Goal: Task Accomplishment & Management: Manage account settings

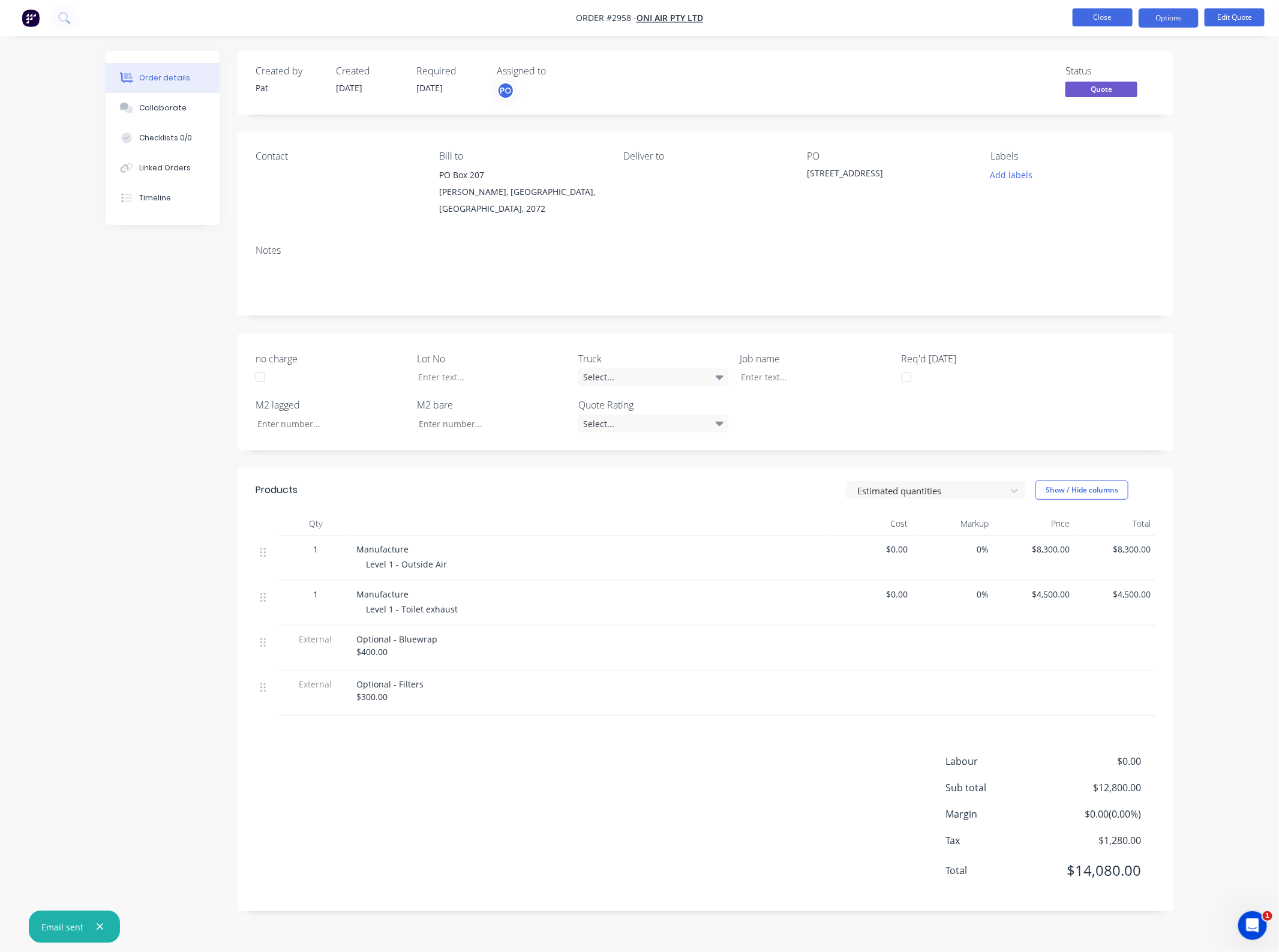
click at [1105, 26] on button "Close" at bounding box center [1102, 17] width 60 height 18
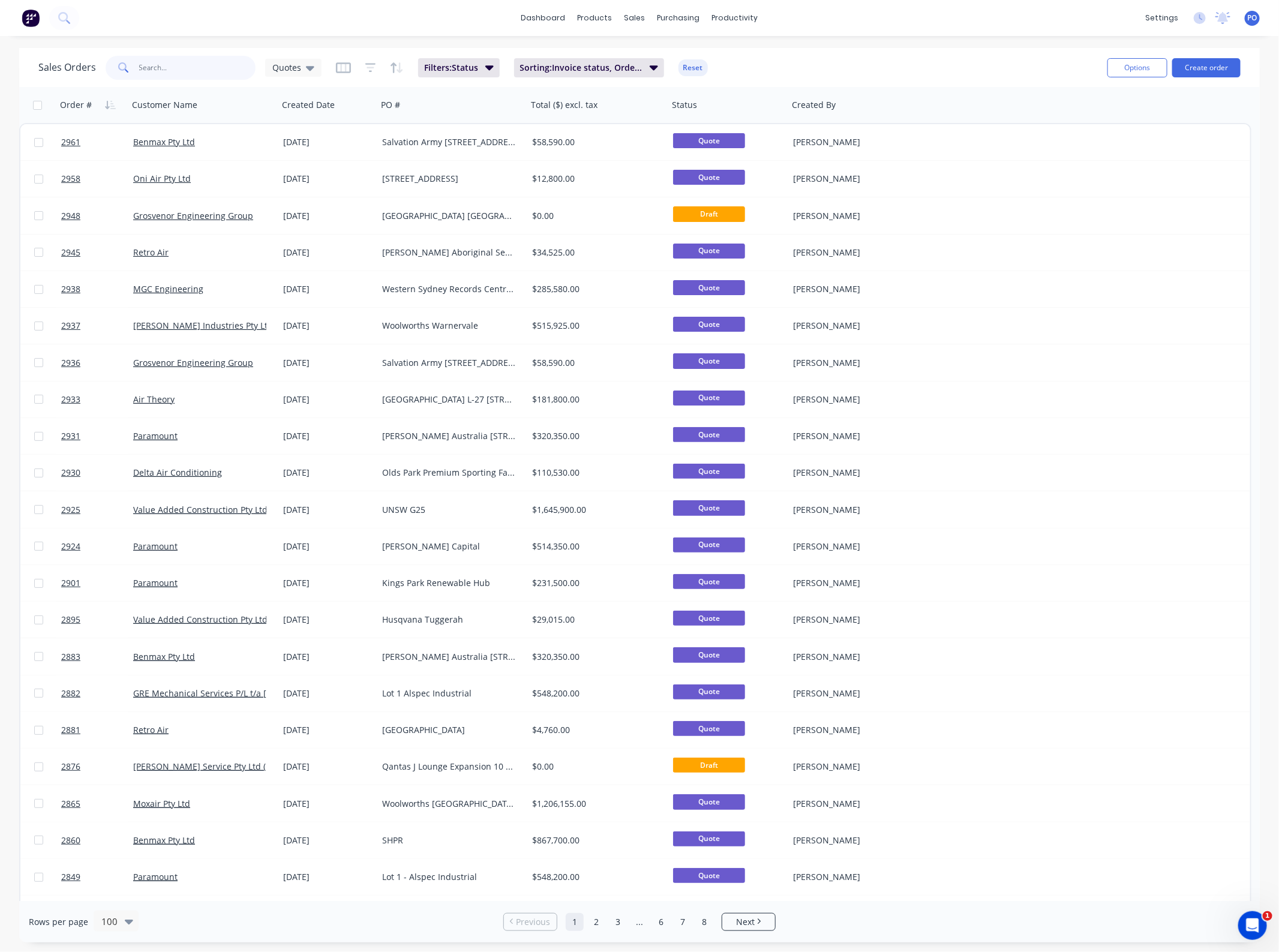
click at [199, 70] on input "text" at bounding box center [198, 68] width 117 height 24
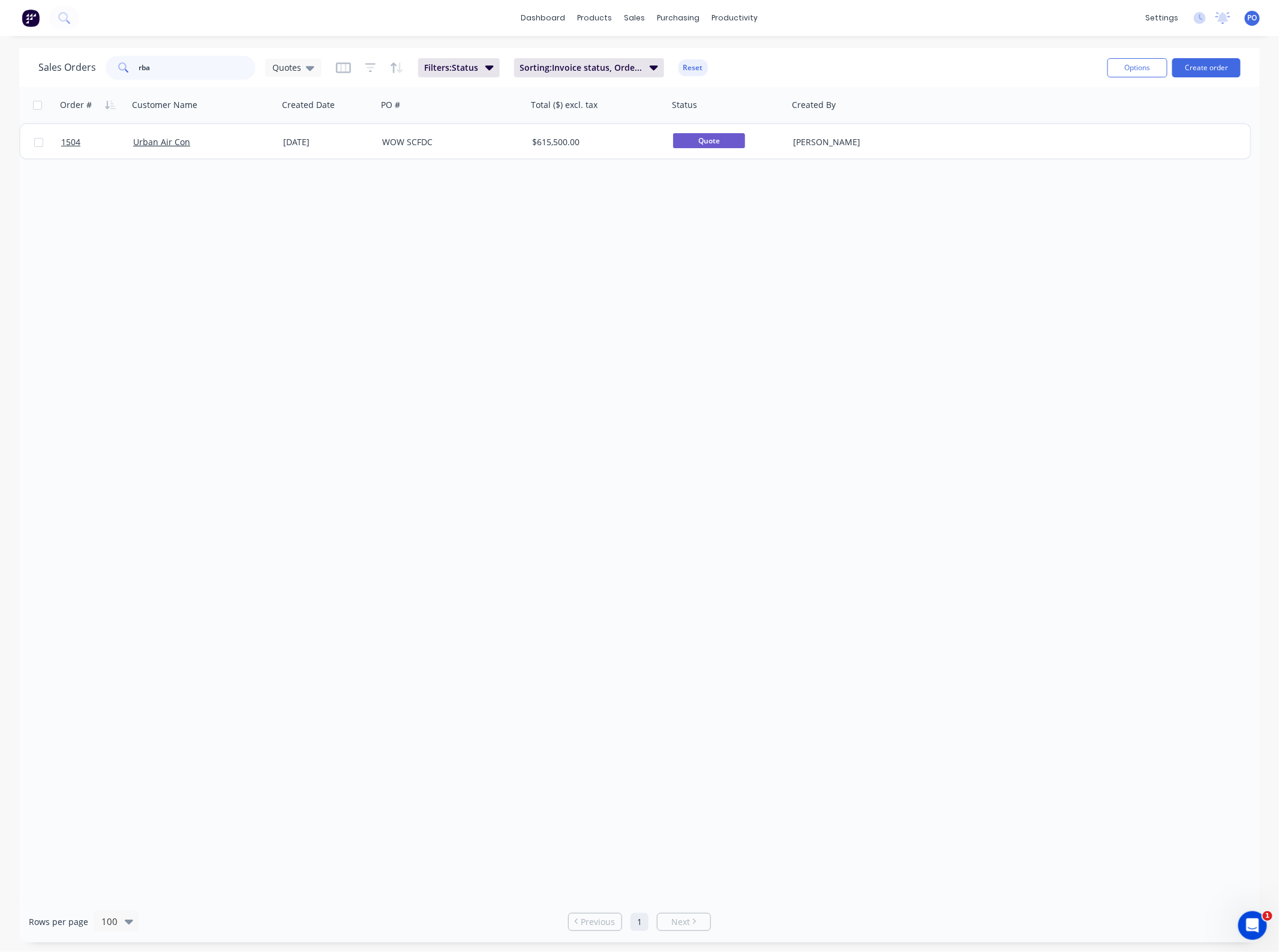
click at [159, 63] on input "rba" at bounding box center [198, 68] width 117 height 24
type input "R"
type input "shpr"
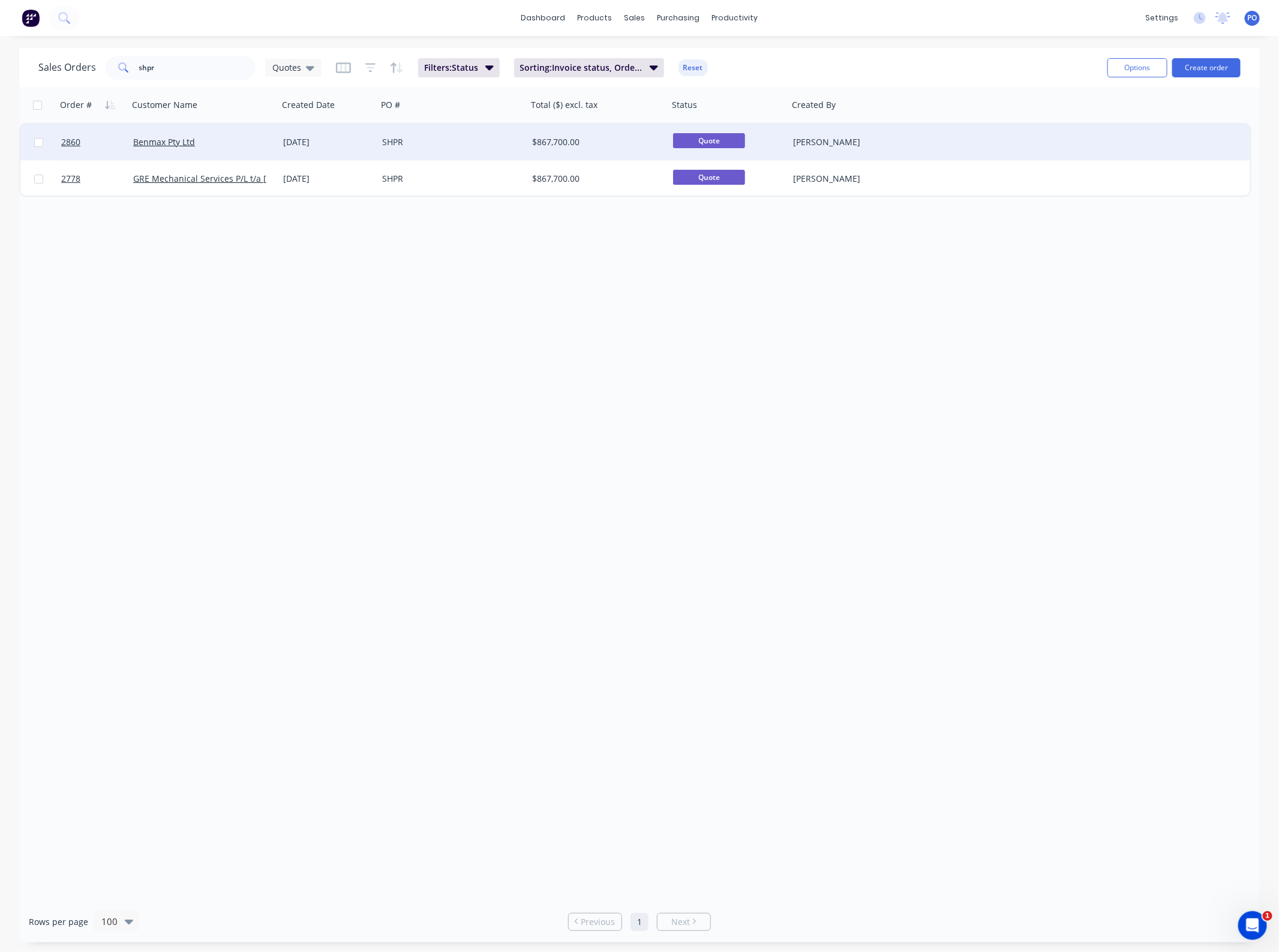
click at [462, 154] on div "SHPR" at bounding box center [452, 142] width 150 height 36
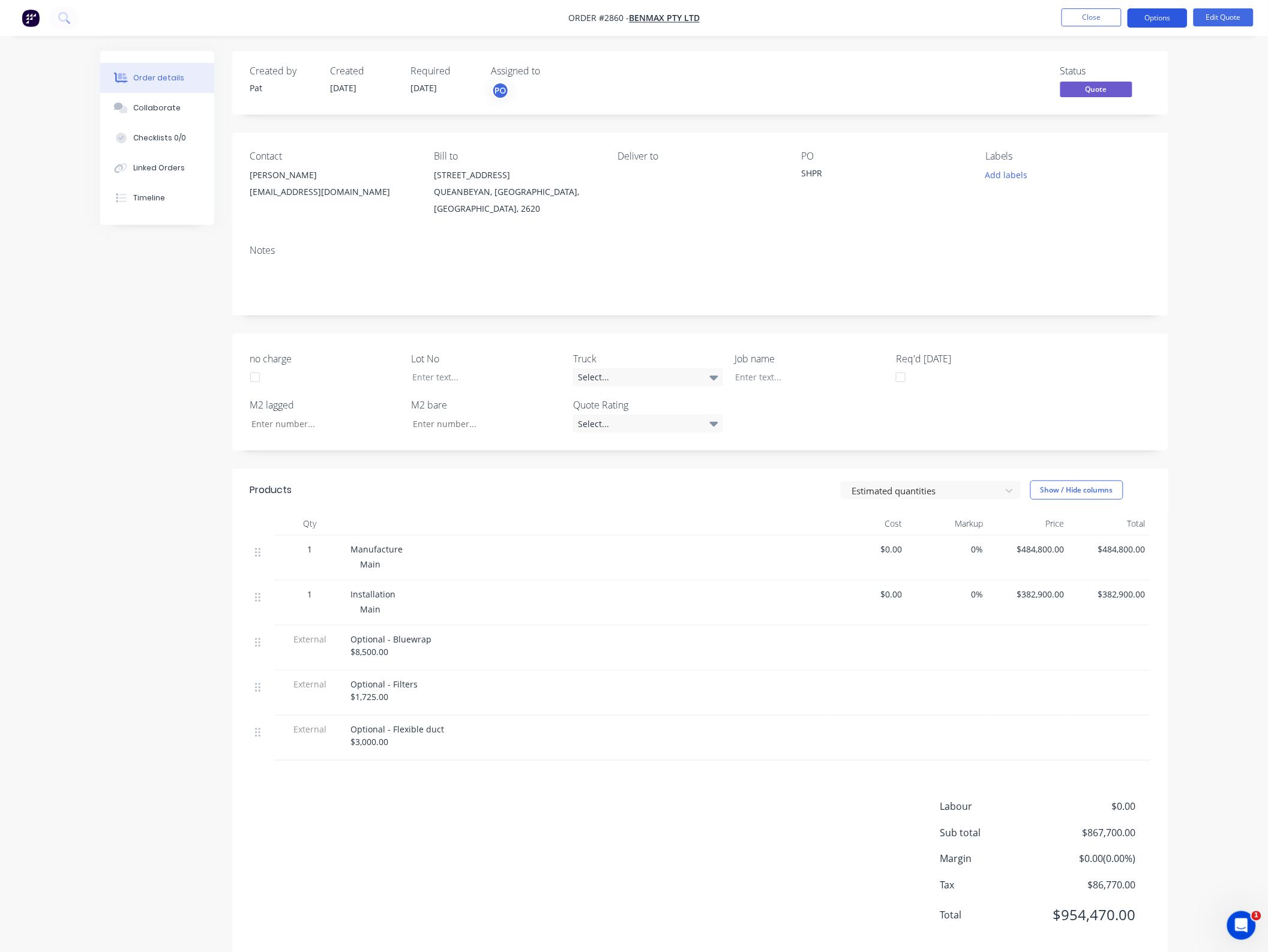
click at [1167, 12] on button "Options" at bounding box center [1157, 17] width 60 height 19
click at [1091, 220] on div "Duplicate" at bounding box center [1122, 216] width 111 height 17
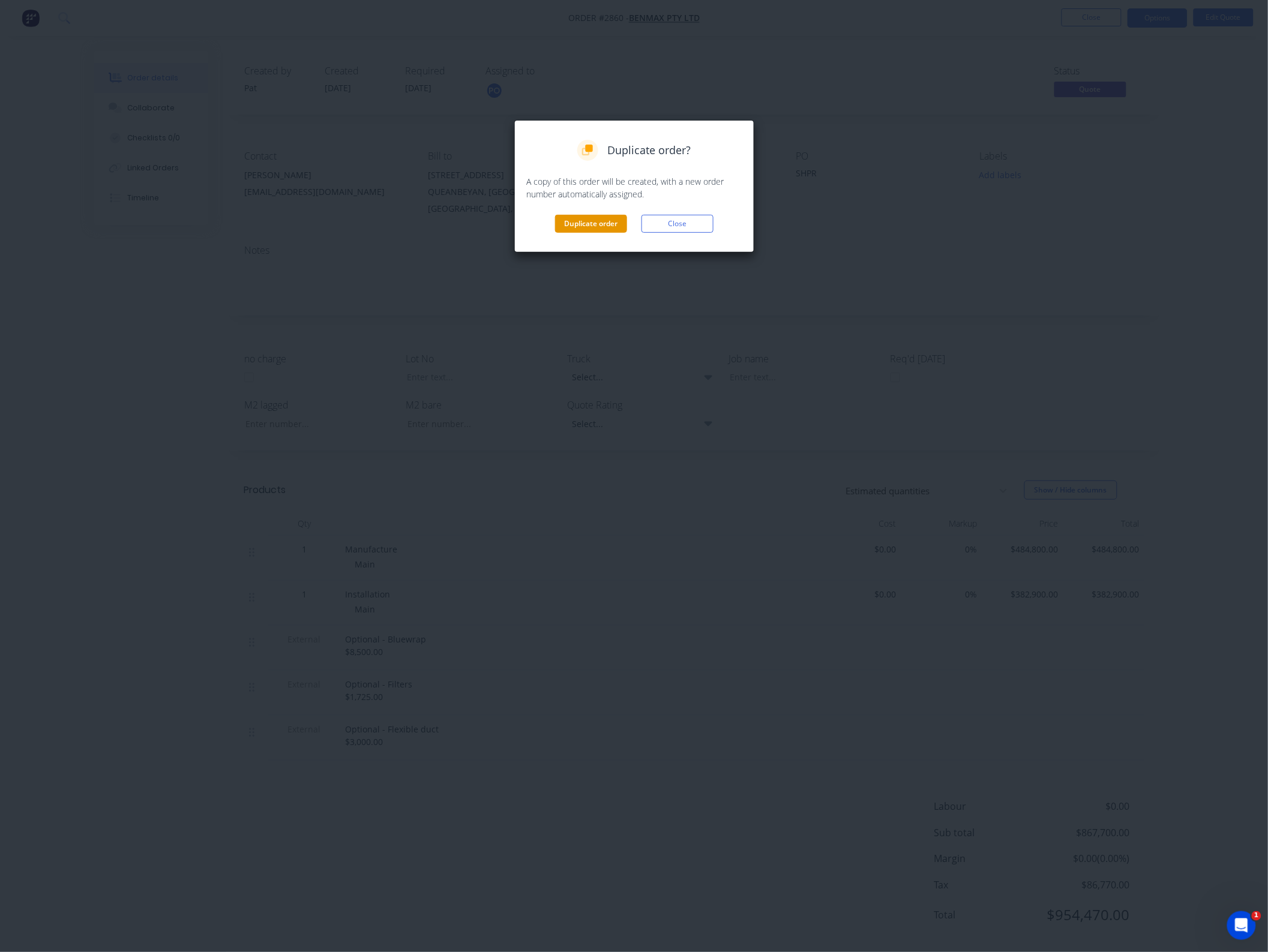
click at [595, 229] on button "Duplicate order" at bounding box center [591, 224] width 72 height 18
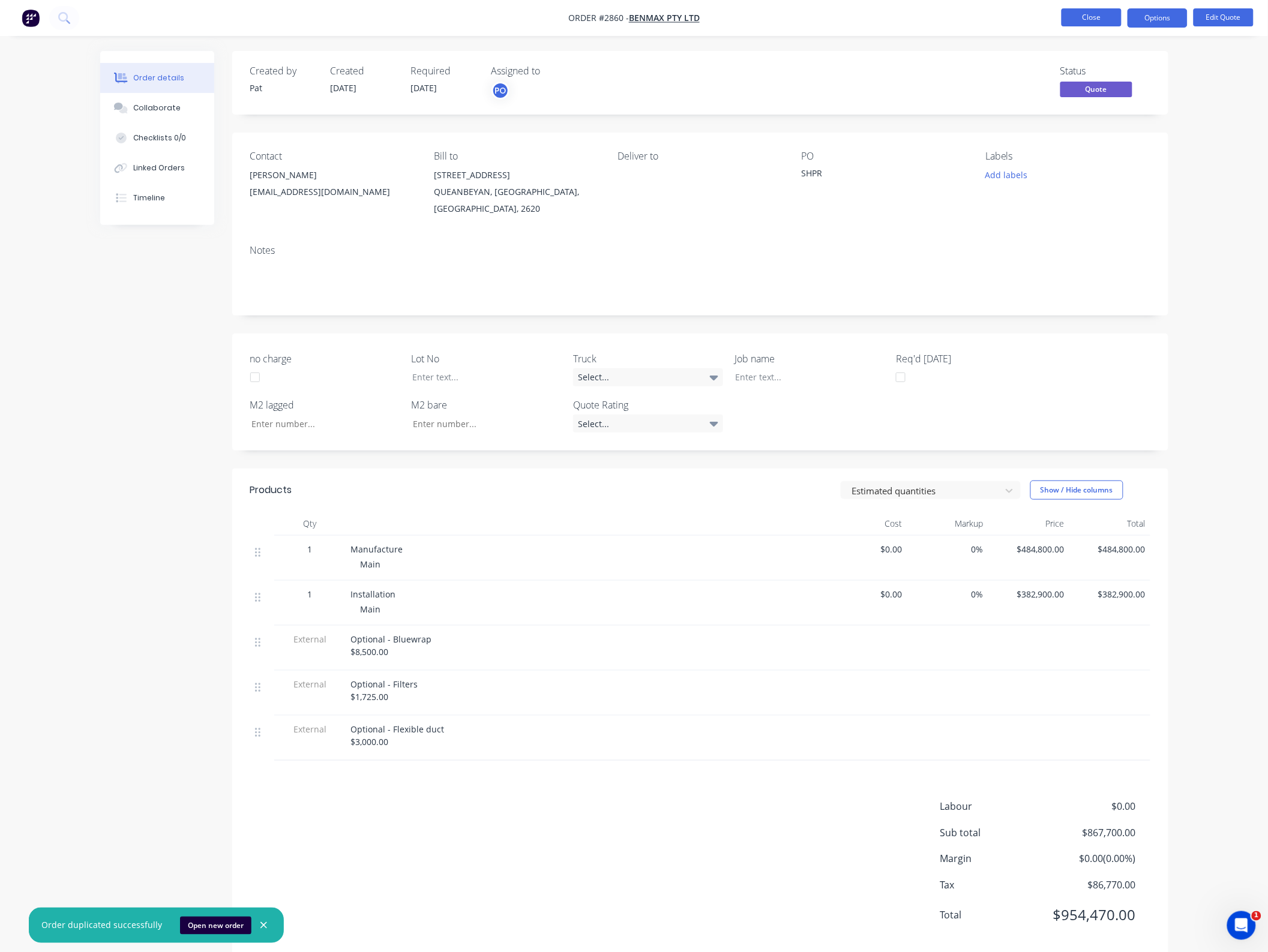
click at [1078, 20] on button "Close" at bounding box center [1091, 17] width 60 height 18
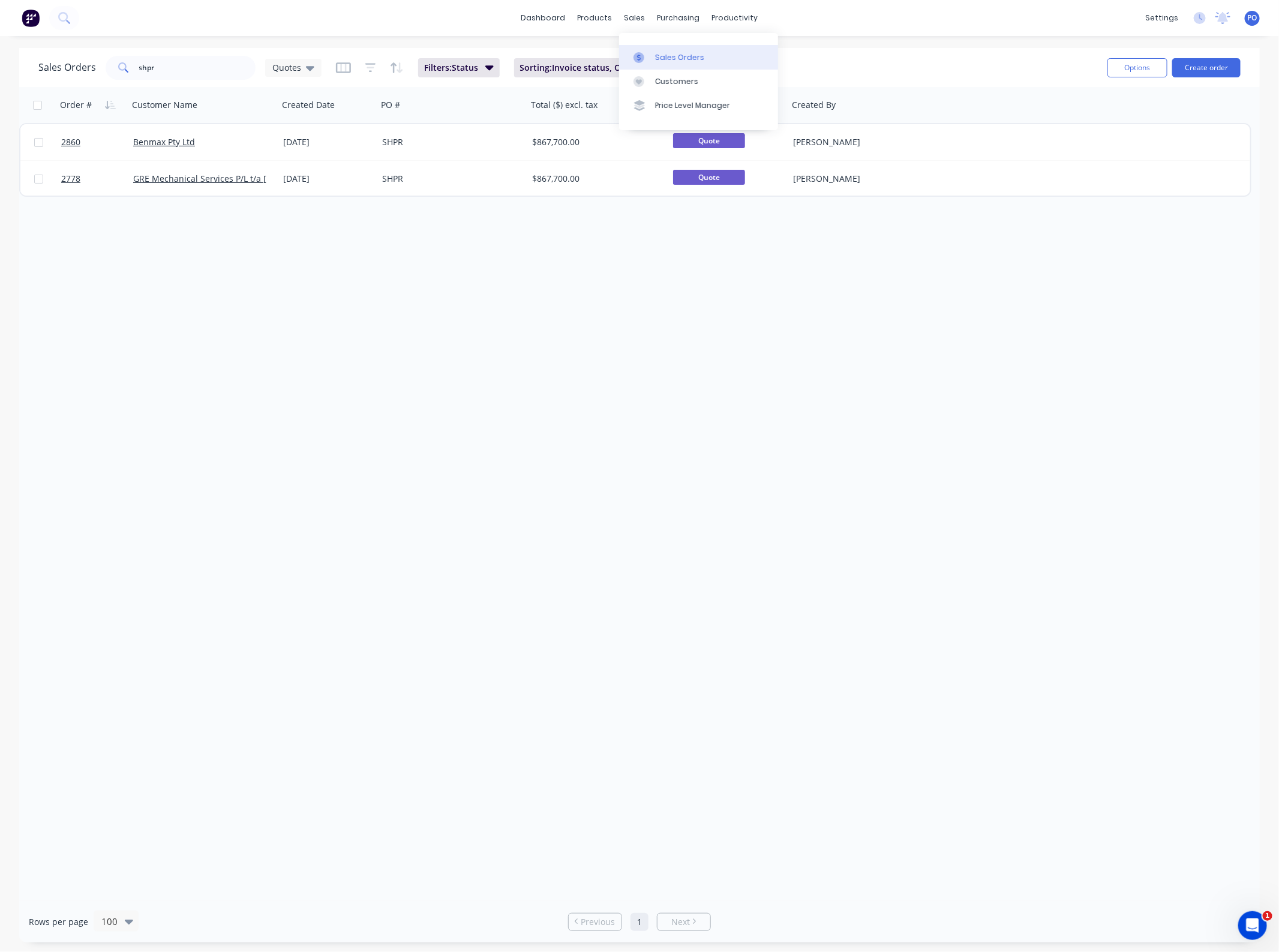
click at [661, 58] on div "Sales Orders" at bounding box center [680, 57] width 50 height 11
drag, startPoint x: 214, startPoint y: 78, endPoint x: 37, endPoint y: 79, distance: 177.0
click at [42, 79] on div "Sales Orders shpr Quotes Filters: Status Sorting: Invoice status, Order # Reset" at bounding box center [567, 68] width 1059 height 30
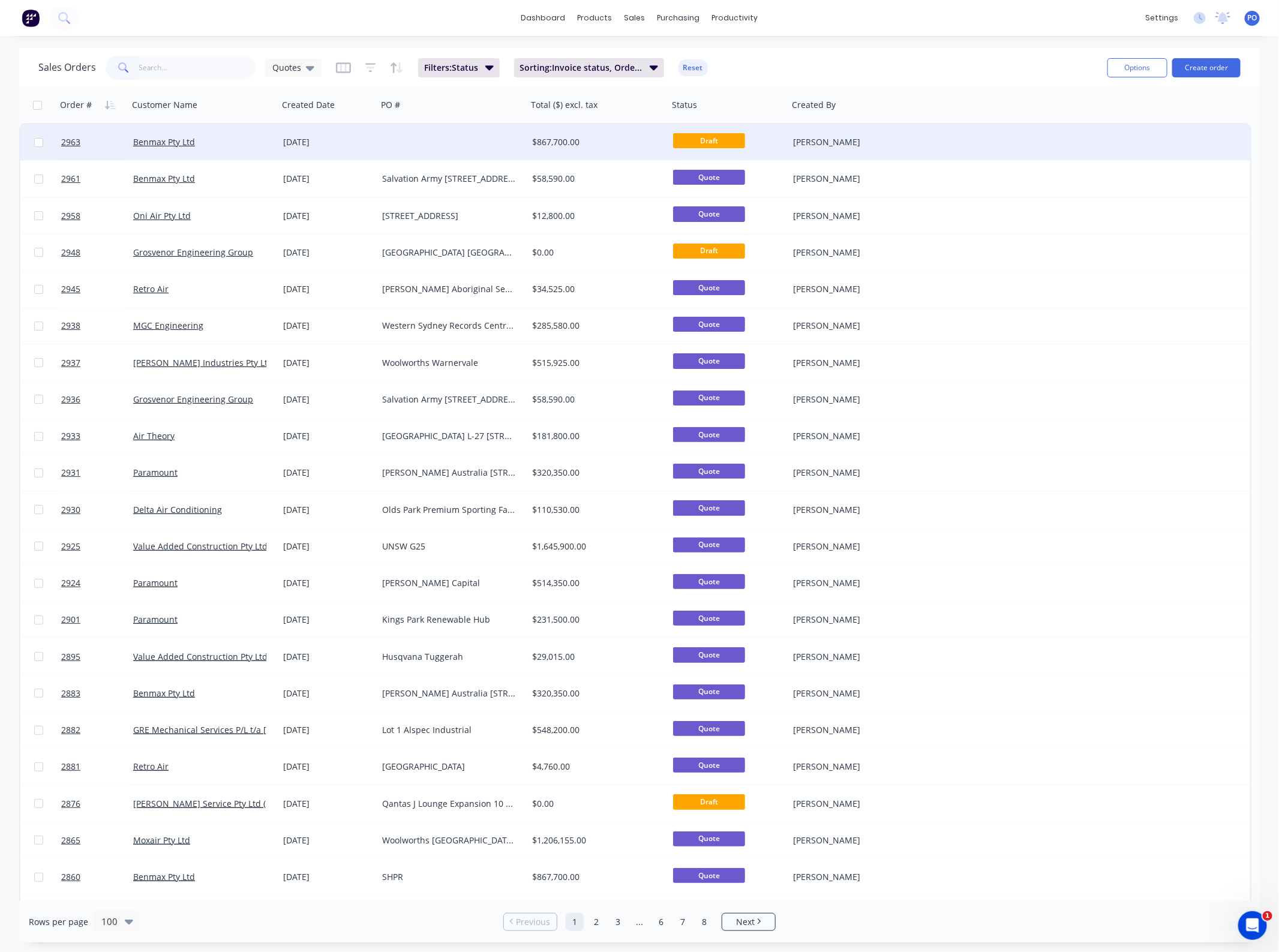
click at [429, 143] on div at bounding box center [452, 142] width 150 height 36
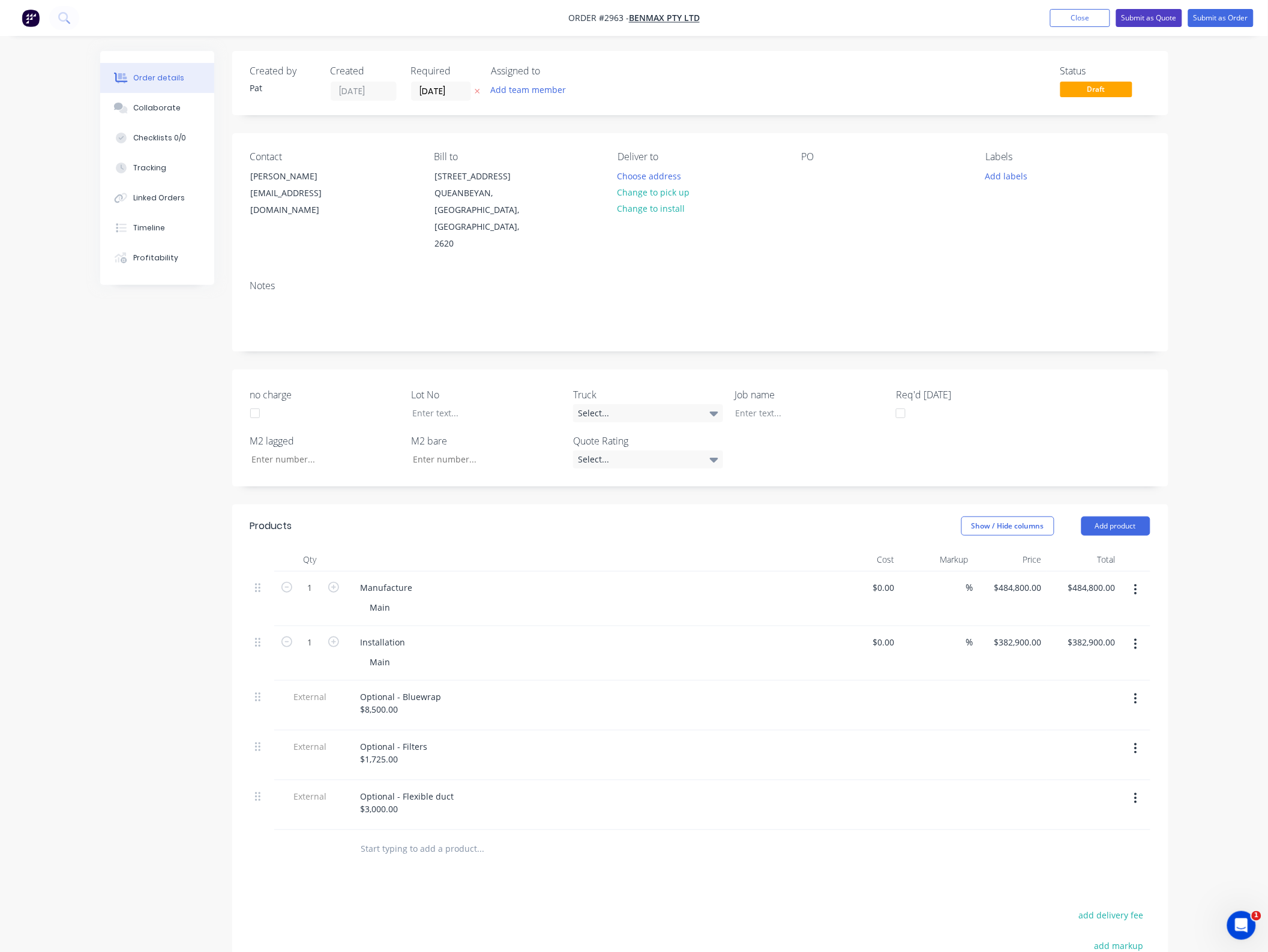
click at [1180, 22] on button "Submit as Quote" at bounding box center [1149, 18] width 66 height 18
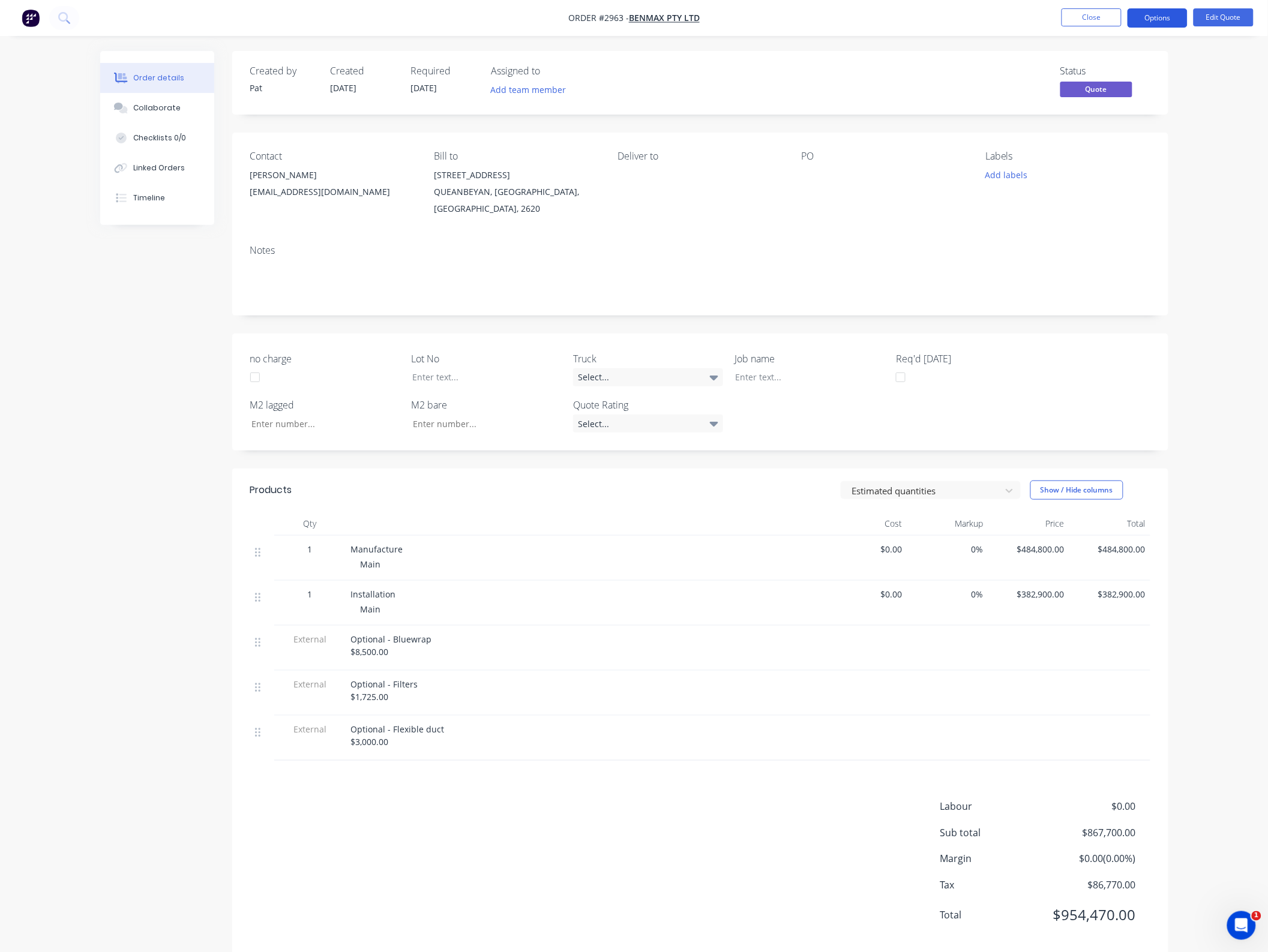
click at [1159, 22] on button "Options" at bounding box center [1157, 17] width 60 height 19
click at [1140, 187] on div "Change customer" at bounding box center [1122, 192] width 111 height 17
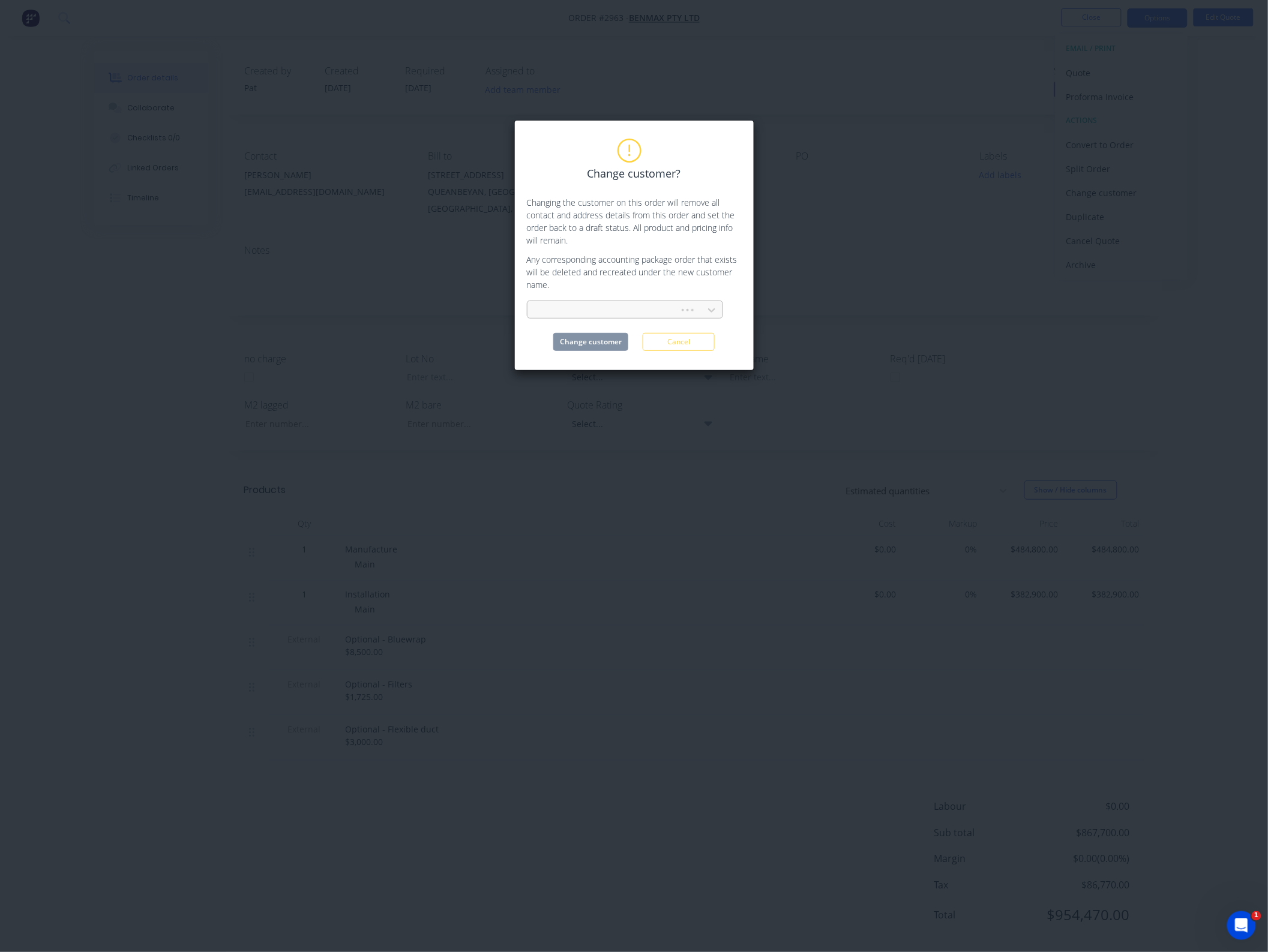
click at [559, 307] on div at bounding box center [605, 310] width 136 height 15
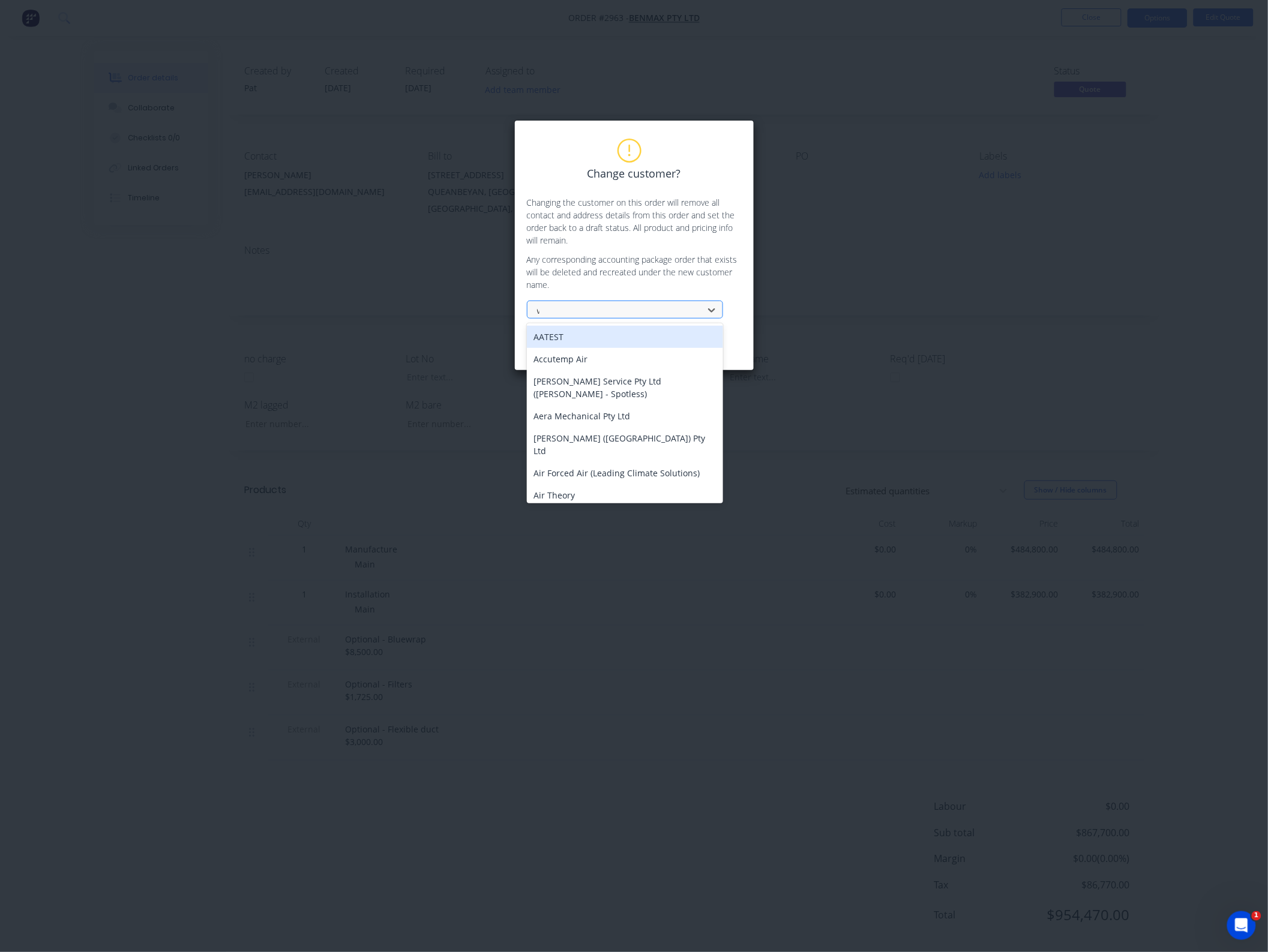
type input "valu"
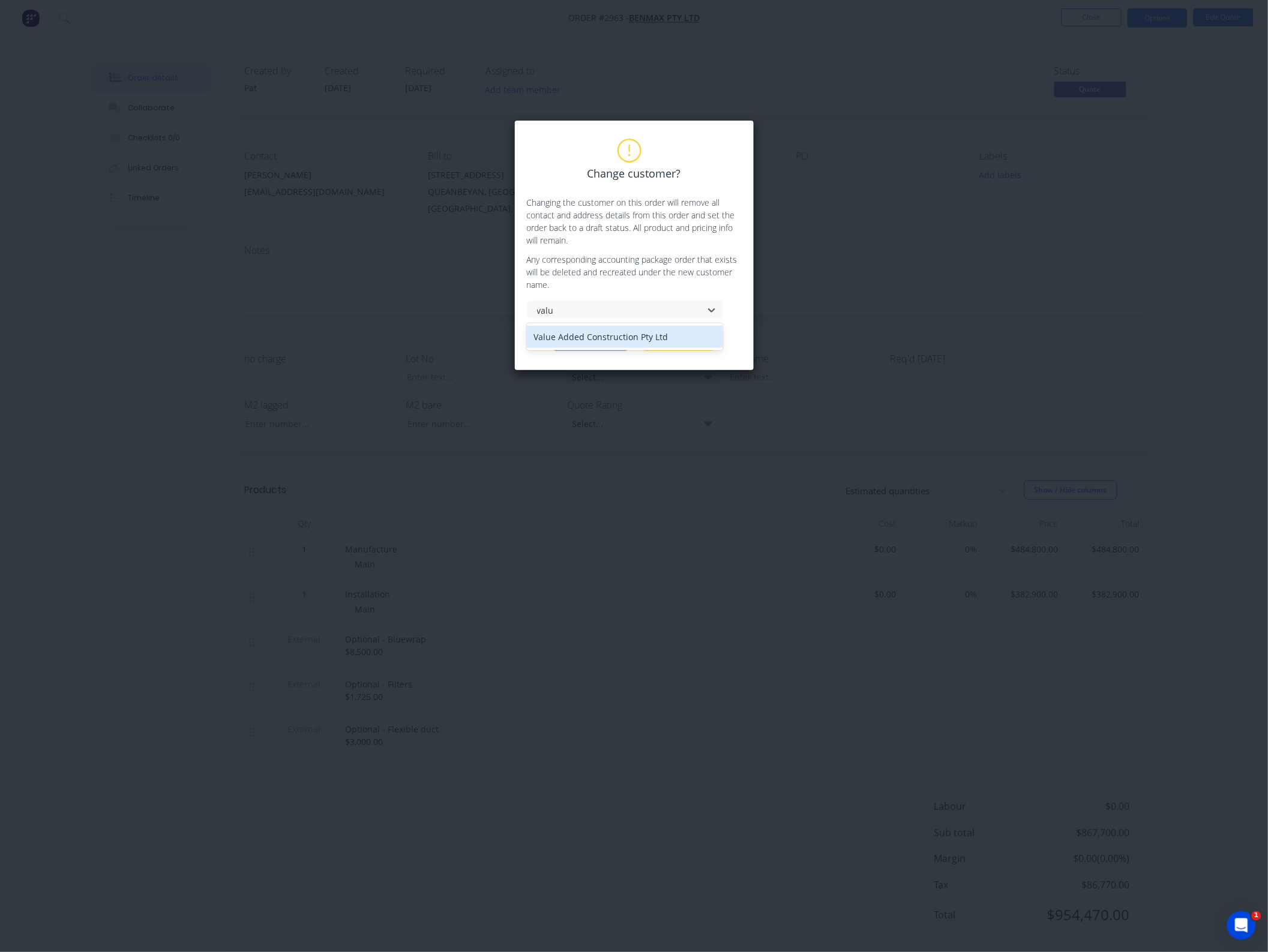
click at [604, 336] on div "Value Added Construction Pty Ltd" at bounding box center [625, 336] width 197 height 22
click at [610, 343] on button "Change customer" at bounding box center [591, 342] width 75 height 18
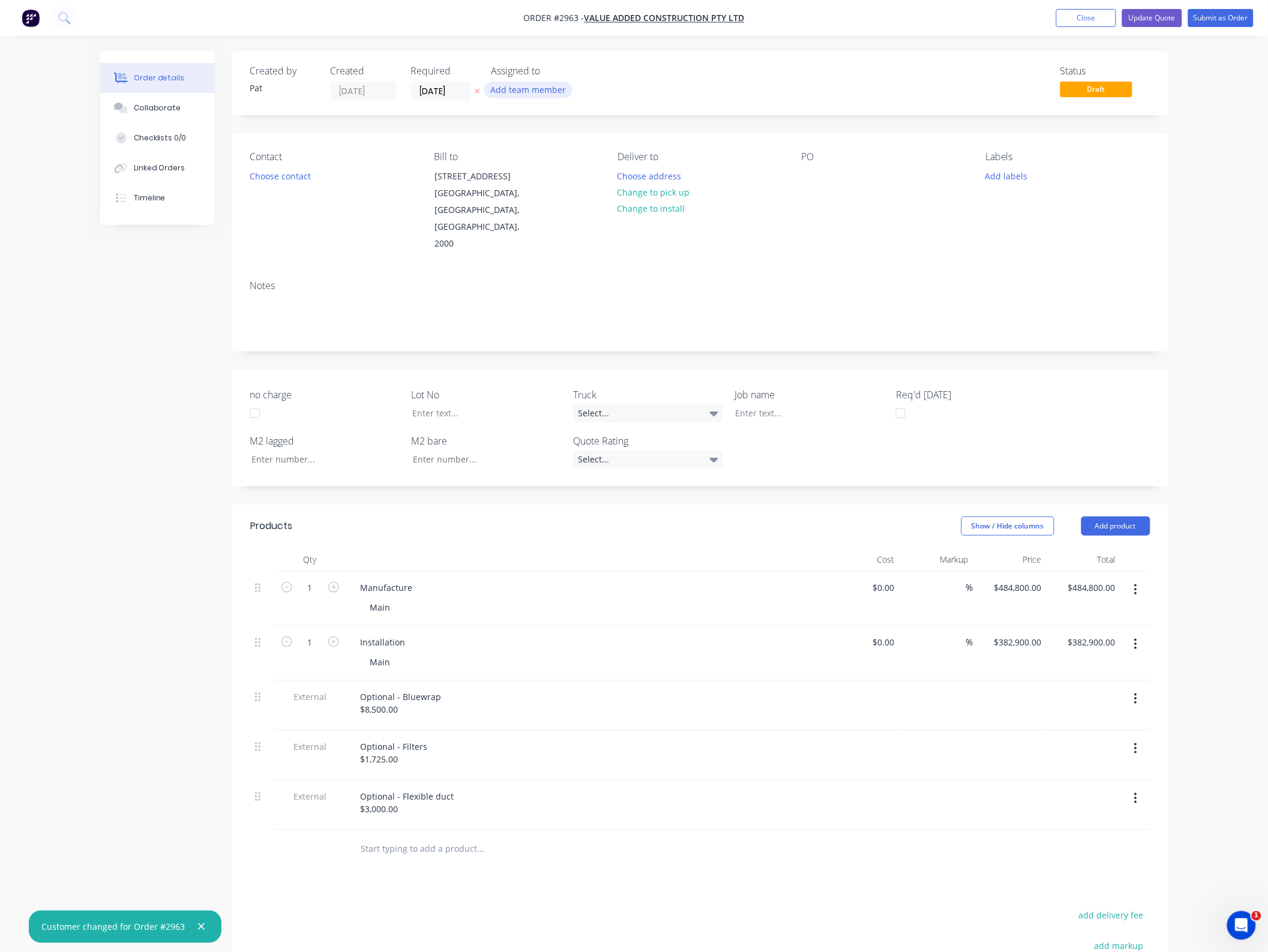
click at [524, 97] on button "Add team member" at bounding box center [528, 90] width 88 height 17
click at [556, 158] on div "[PERSON_NAME] (You)" at bounding box center [587, 156] width 120 height 12
click at [271, 174] on button "Choose contact" at bounding box center [279, 176] width 74 height 17
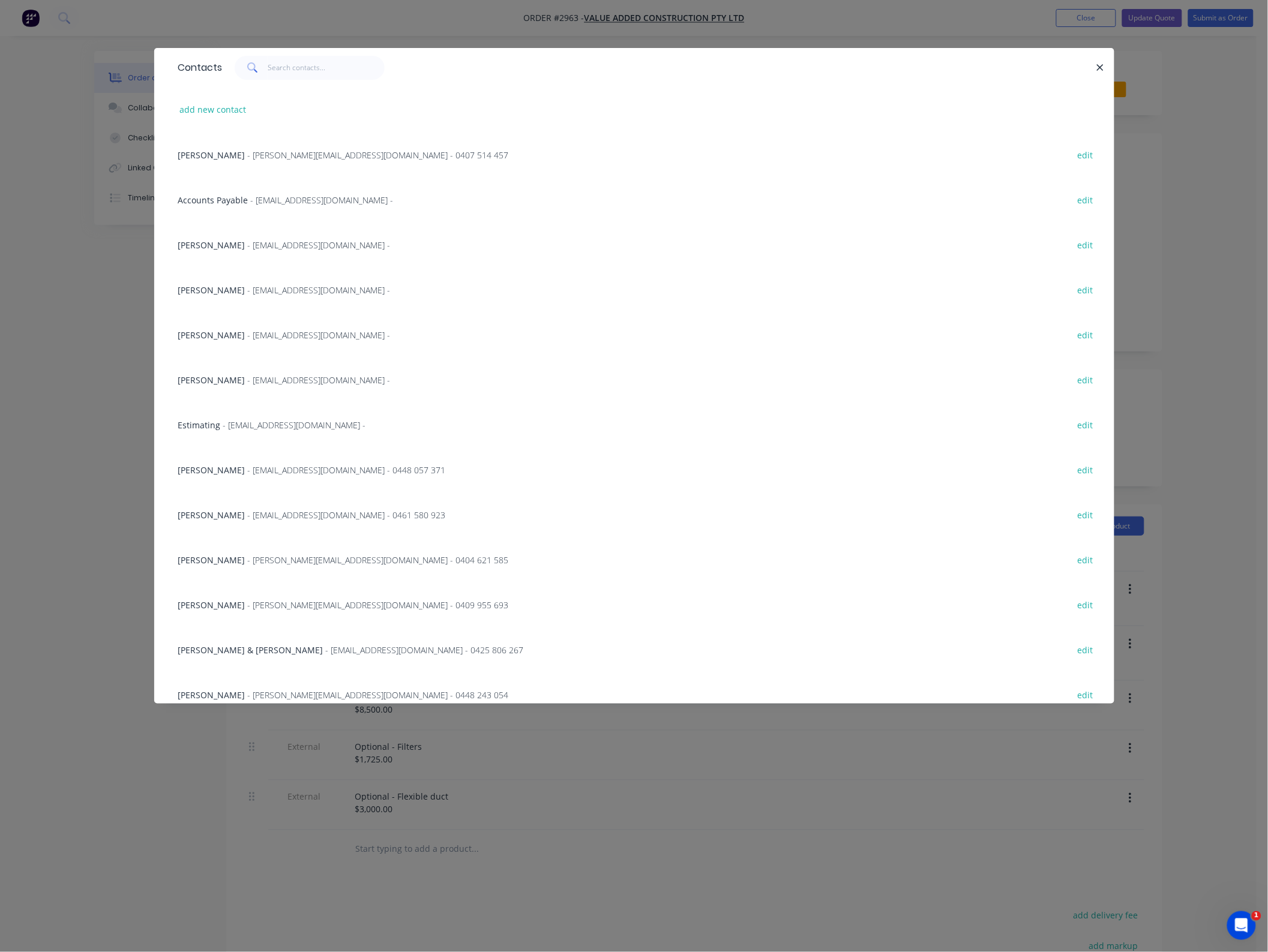
click at [226, 327] on div "[PERSON_NAME] - [EMAIL_ADDRESS][DOMAIN_NAME] - edit" at bounding box center [634, 334] width 924 height 45
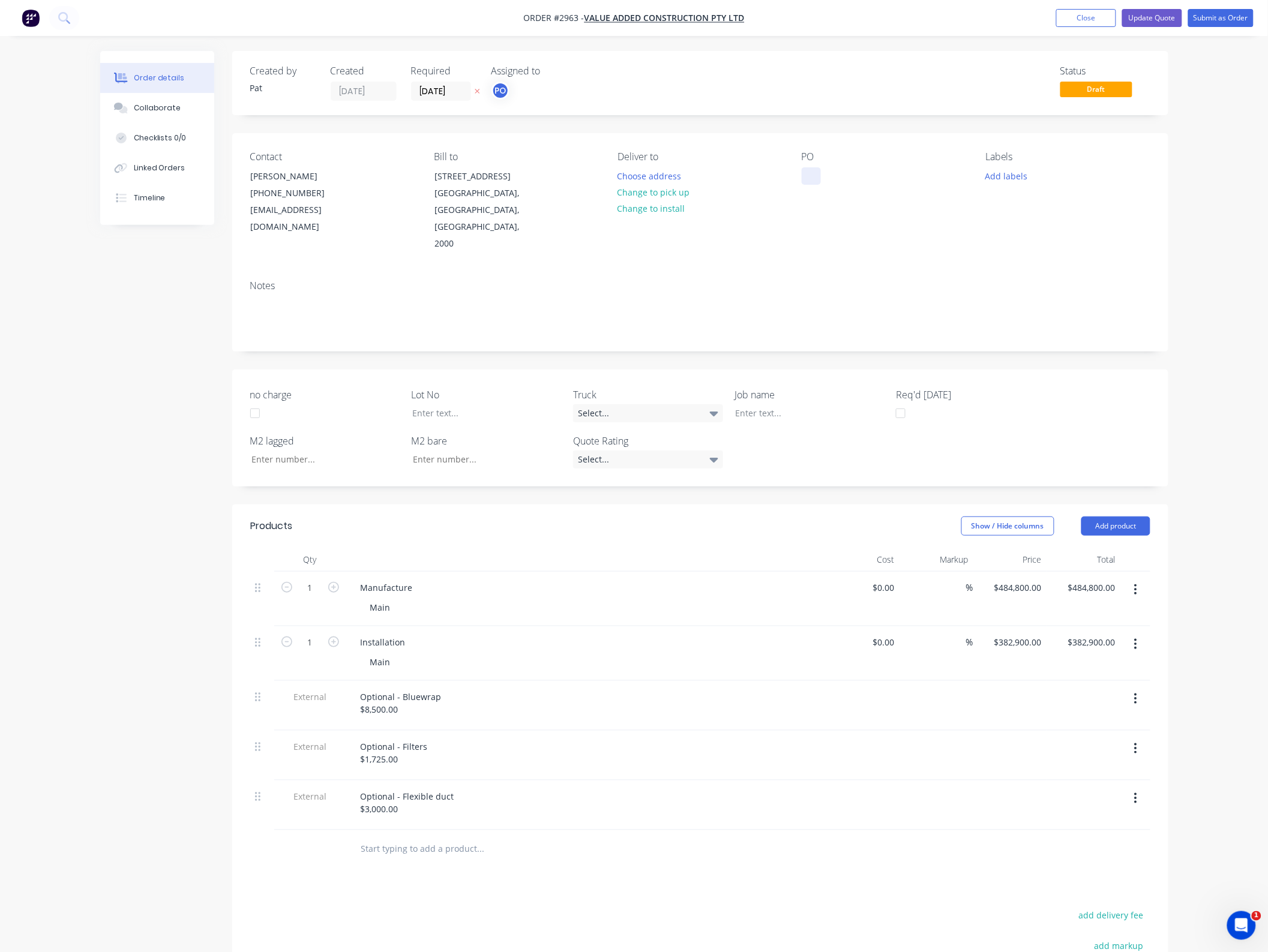
drag, startPoint x: 809, startPoint y: 197, endPoint x: 810, endPoint y: 181, distance: 16.0
click at [808, 191] on div "PO" at bounding box center [883, 201] width 164 height 102
click at [810, 181] on div at bounding box center [810, 176] width 19 height 17
click at [804, 346] on div "Created by [PERSON_NAME] Created [DATE] Required [DATE] Assigned to PO Status D…" at bounding box center [700, 604] width 936 height 1106
click at [1149, 19] on button "Update Quote" at bounding box center [1152, 18] width 60 height 18
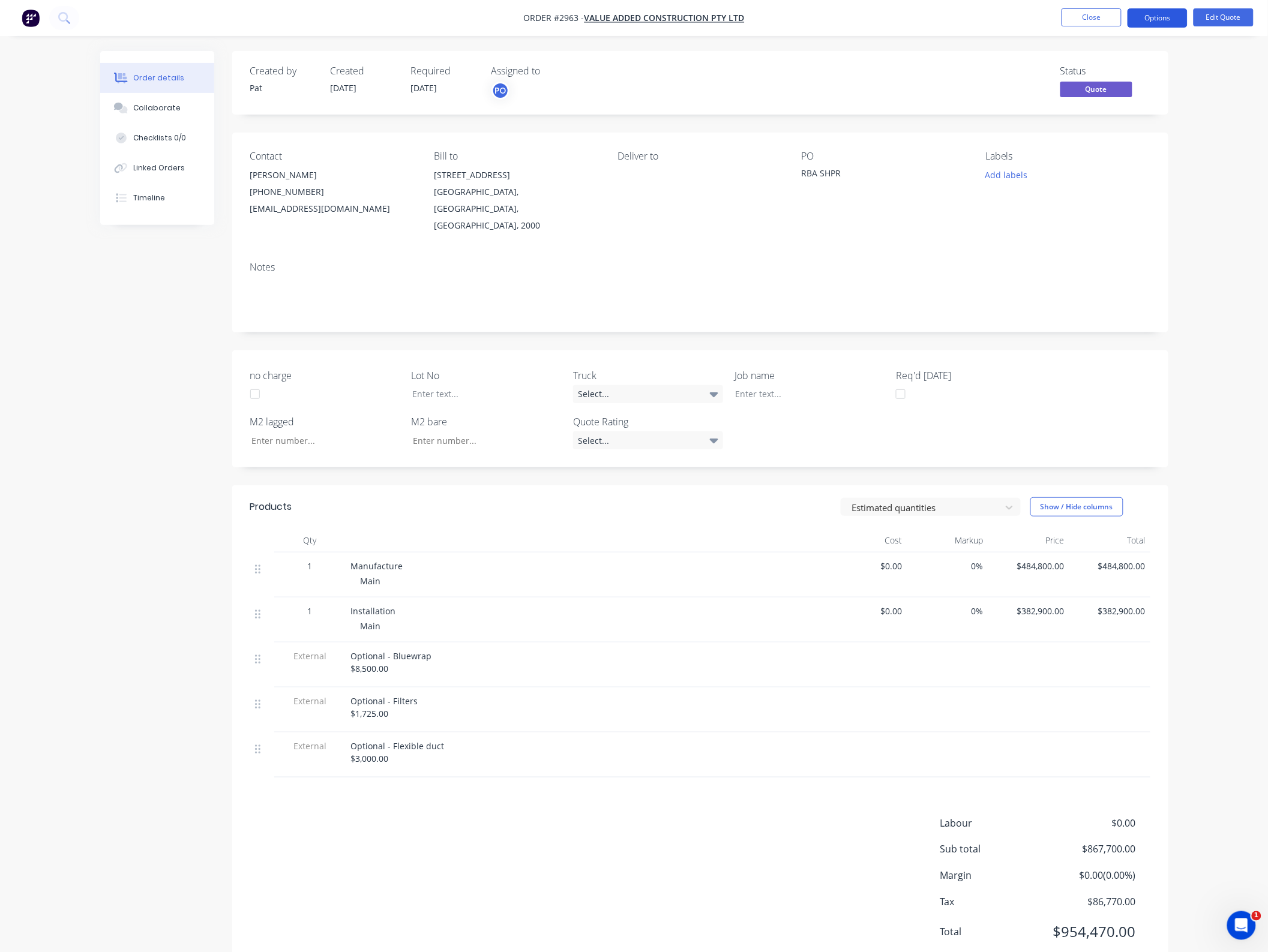
click at [1148, 20] on button "Options" at bounding box center [1157, 17] width 60 height 19
click at [1123, 67] on div "Quote" at bounding box center [1122, 73] width 111 height 17
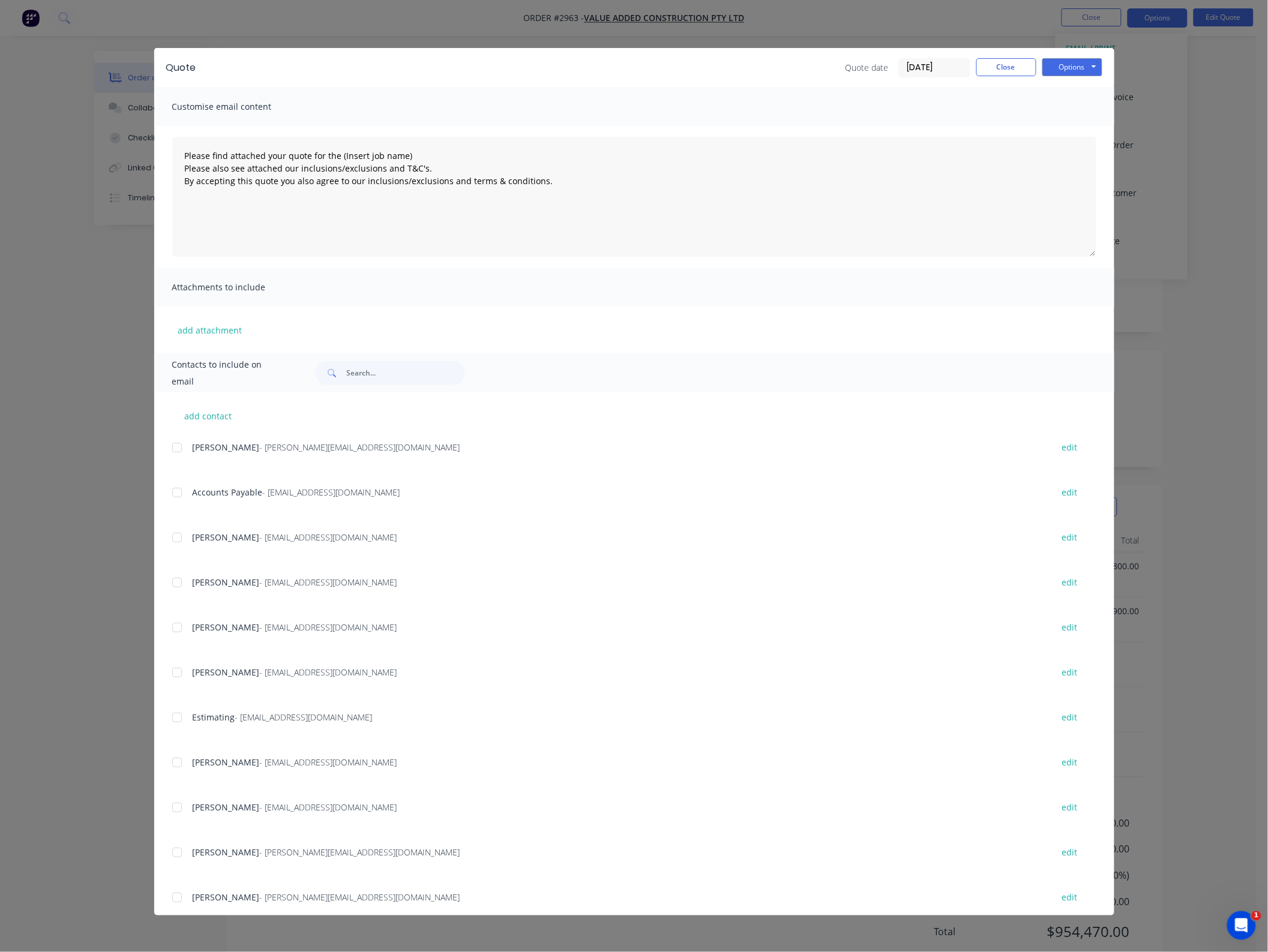
click at [181, 625] on div at bounding box center [177, 627] width 24 height 24
click at [198, 343] on div "add attachment" at bounding box center [634, 329] width 960 height 47
click at [202, 333] on button "add attachment" at bounding box center [210, 330] width 76 height 18
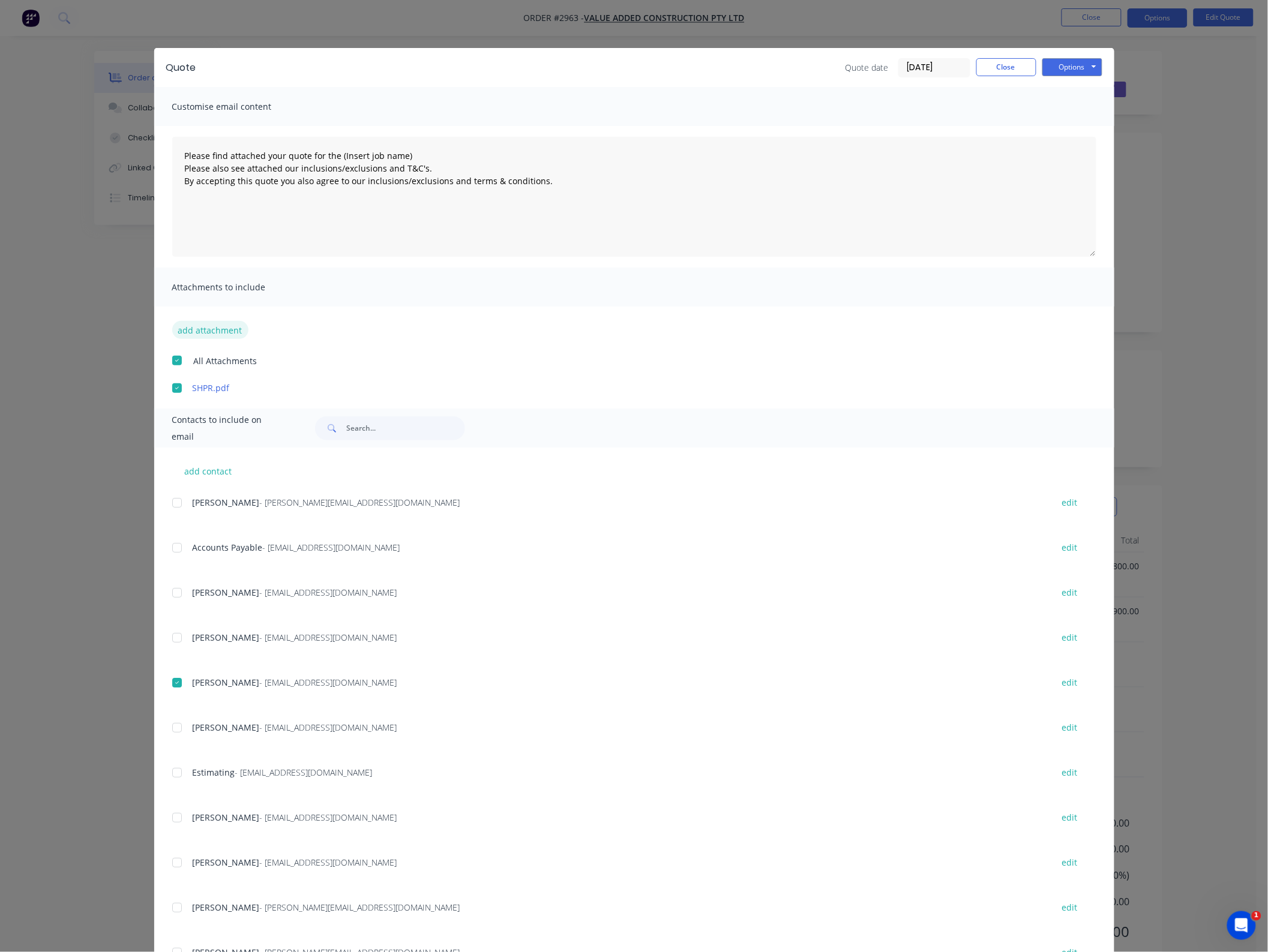
click at [222, 330] on button "add attachment" at bounding box center [210, 330] width 76 height 18
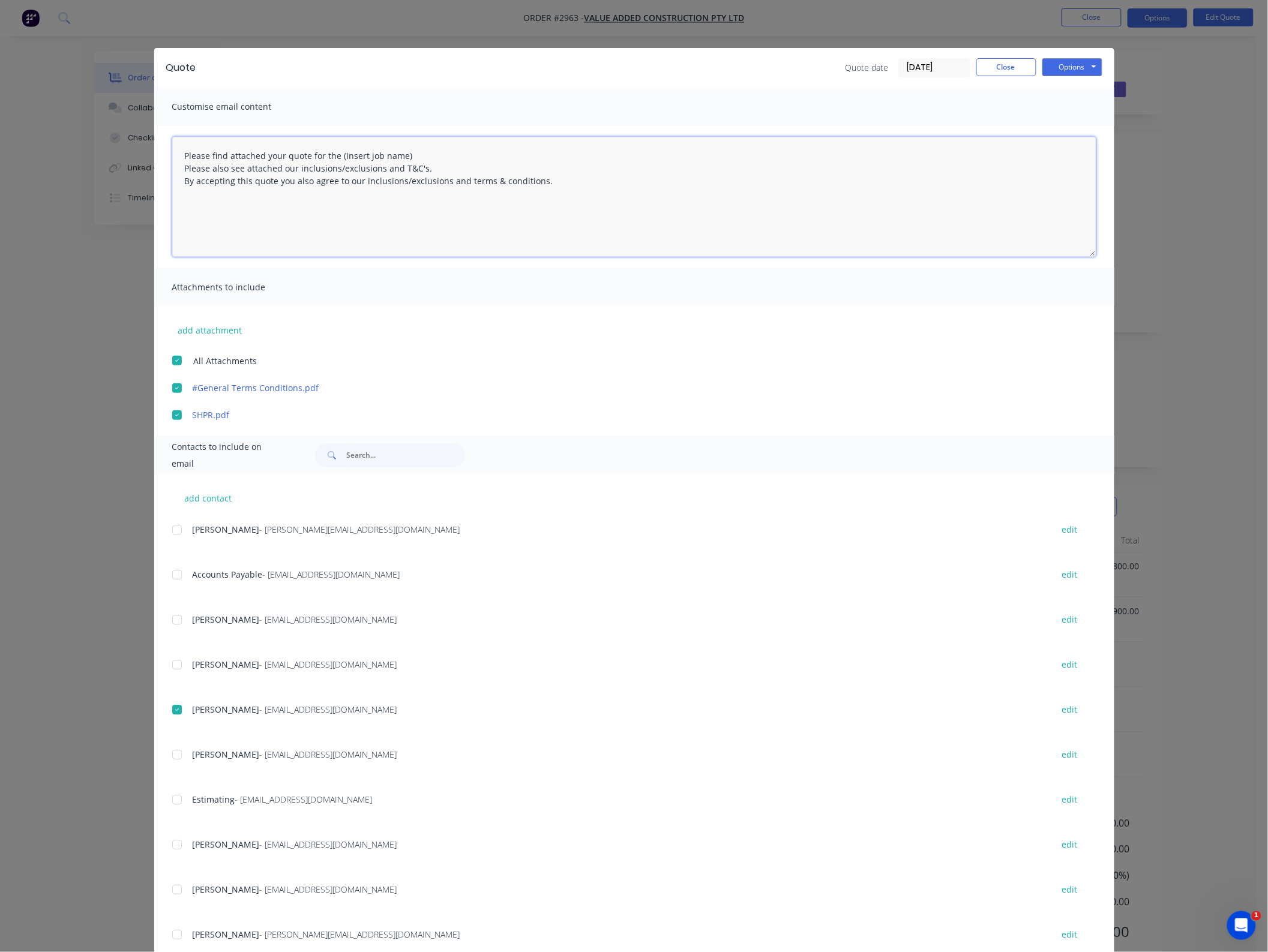
drag, startPoint x: 439, startPoint y: 150, endPoint x: 334, endPoint y: 154, distance: 105.1
click at [334, 154] on textarea "Please find attached your quote for the (Insert job name) Please also see attac…" at bounding box center [634, 197] width 924 height 120
type textarea "Please find attached your quote for the SHPR - Stage 2 project. Please also see…"
click at [1080, 64] on button "Options" at bounding box center [1072, 67] width 60 height 18
click at [1090, 123] on button "Email" at bounding box center [1080, 129] width 77 height 20
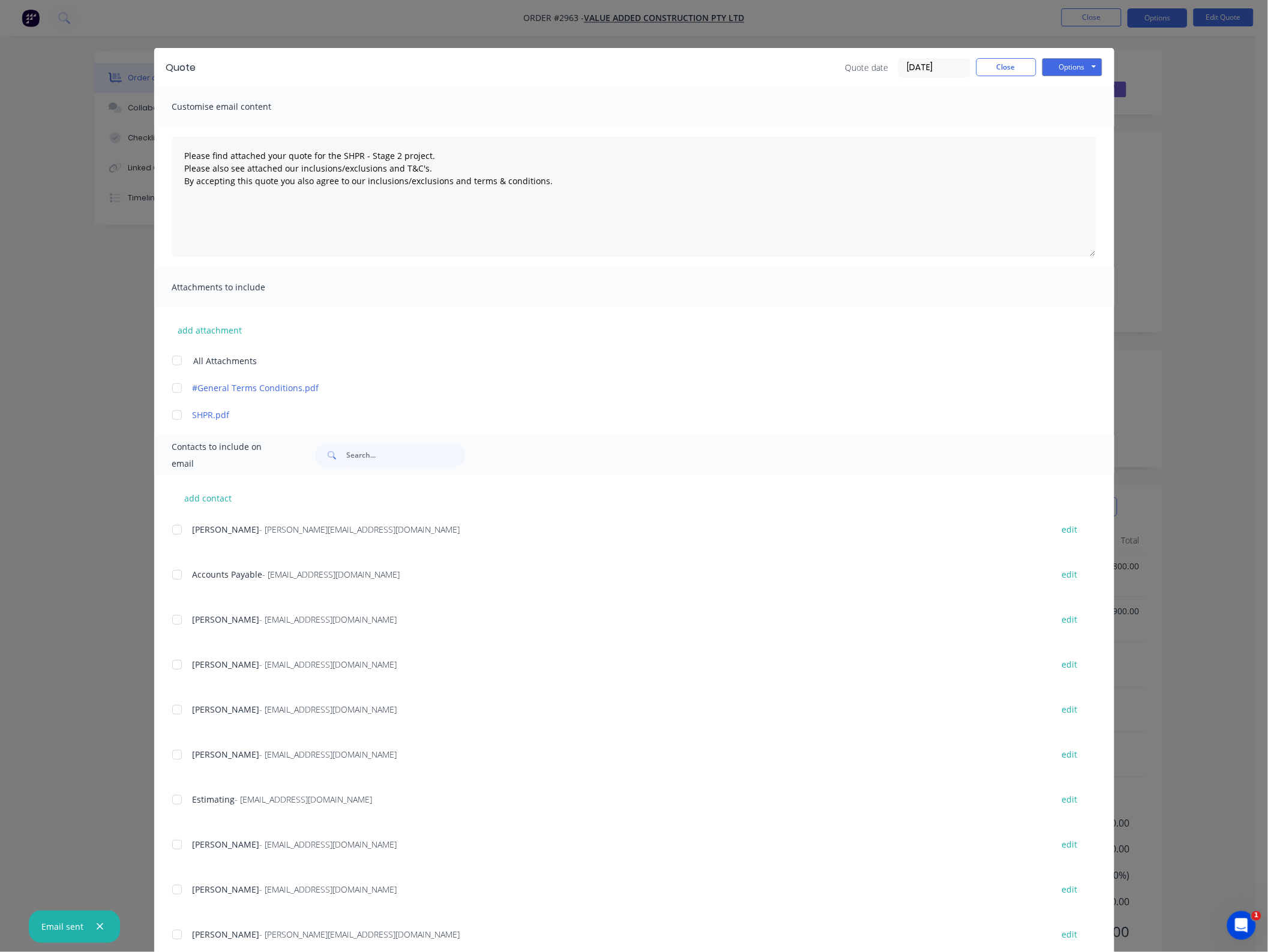
click at [977, 77] on div "Quote Quote date [DATE] Close Options Preview Print Email" at bounding box center [634, 67] width 960 height 39
click at [989, 73] on button "Close" at bounding box center [1006, 67] width 60 height 18
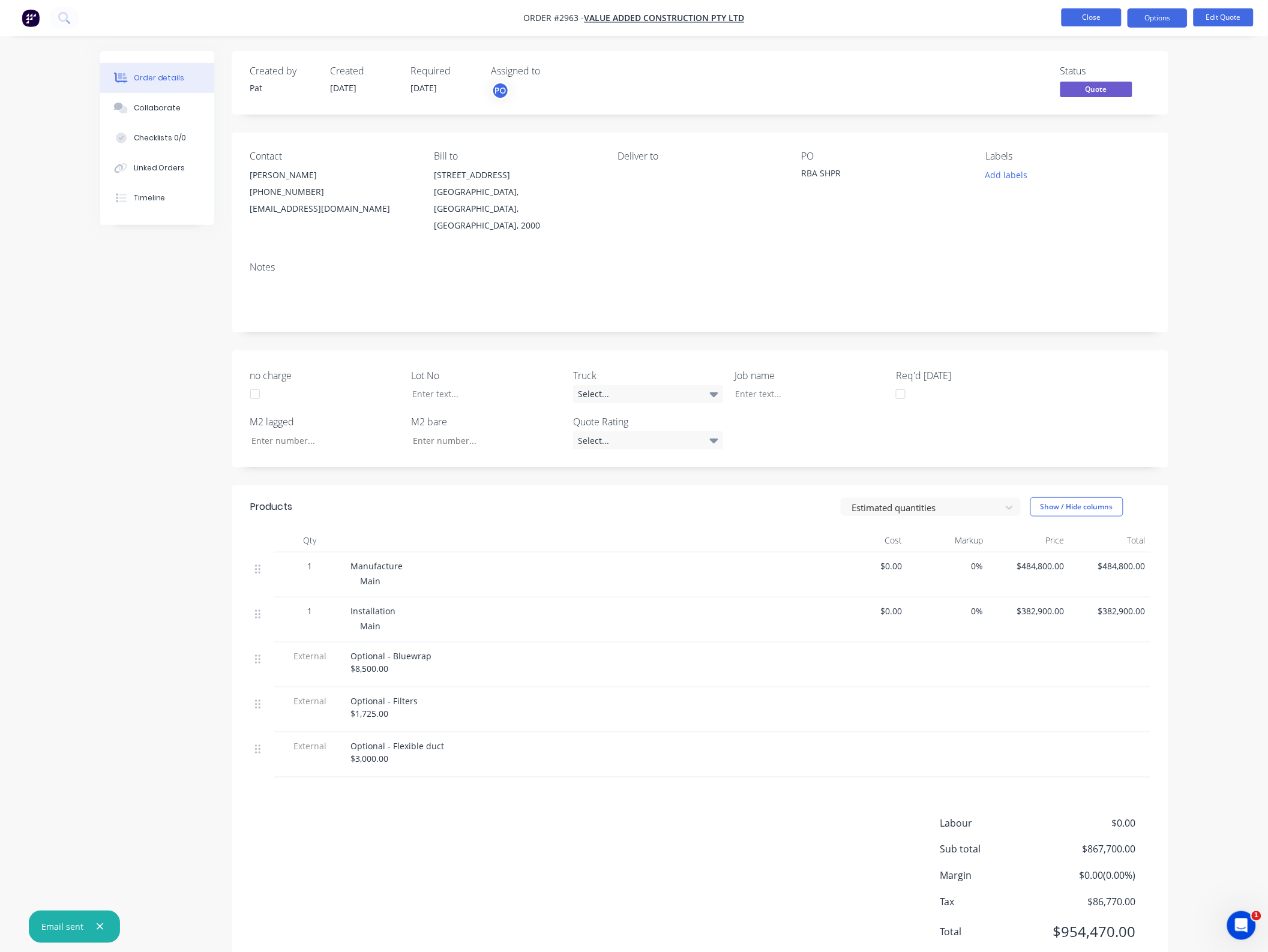
click at [1095, 25] on button "Close" at bounding box center [1091, 17] width 60 height 18
